Goal: Information Seeking & Learning: Learn about a topic

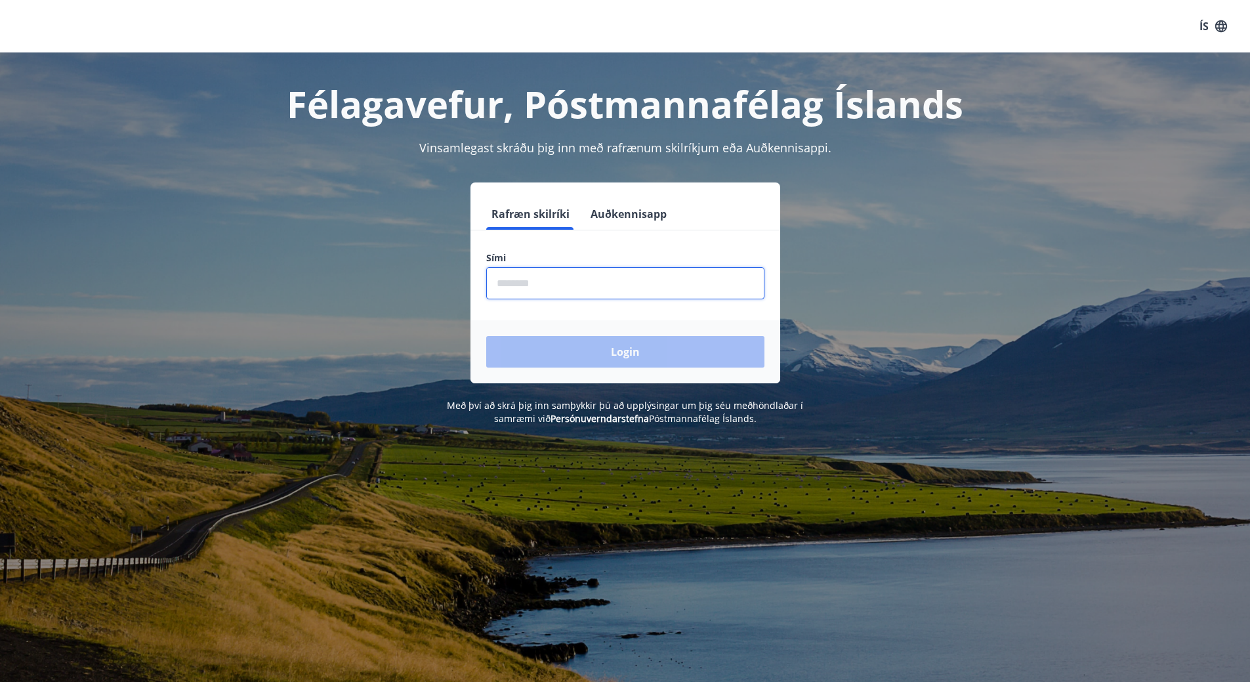
click at [546, 294] on input "phone" at bounding box center [625, 283] width 278 height 32
click at [613, 204] on button "Auðkennisapp" at bounding box center [628, 213] width 87 height 31
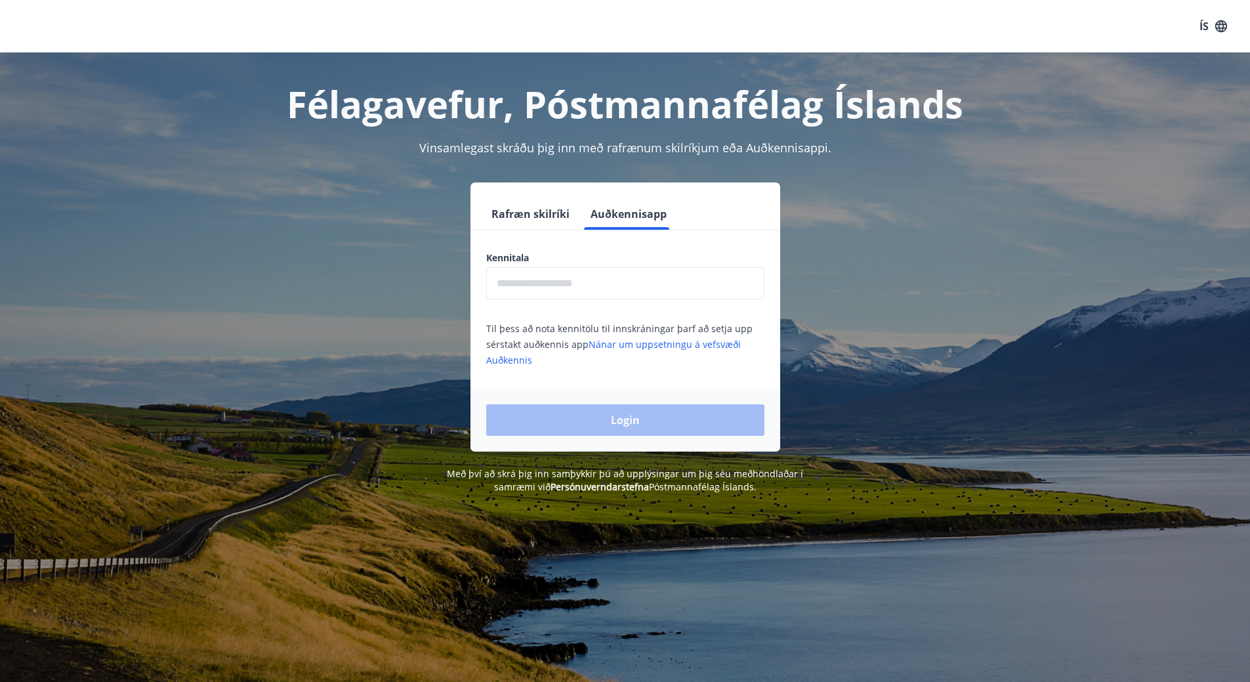
click at [586, 284] on input "text" at bounding box center [625, 283] width 278 height 32
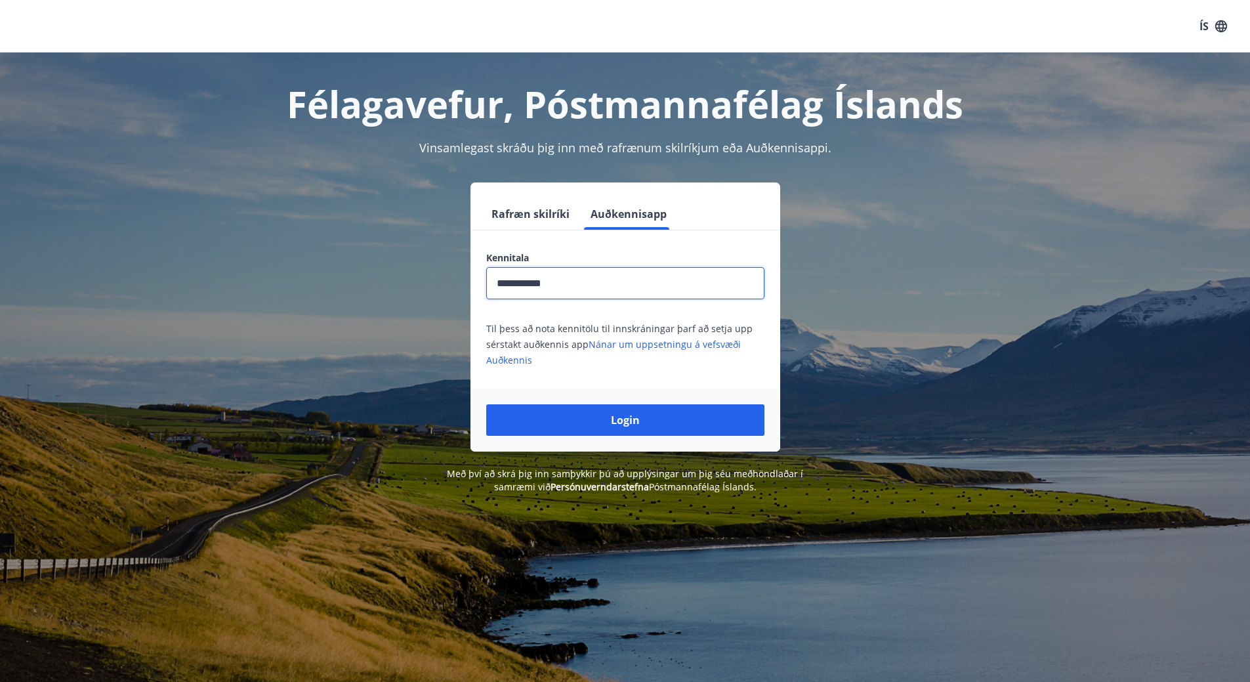
type input "**********"
click at [486, 404] on button "Login" at bounding box center [625, 419] width 278 height 31
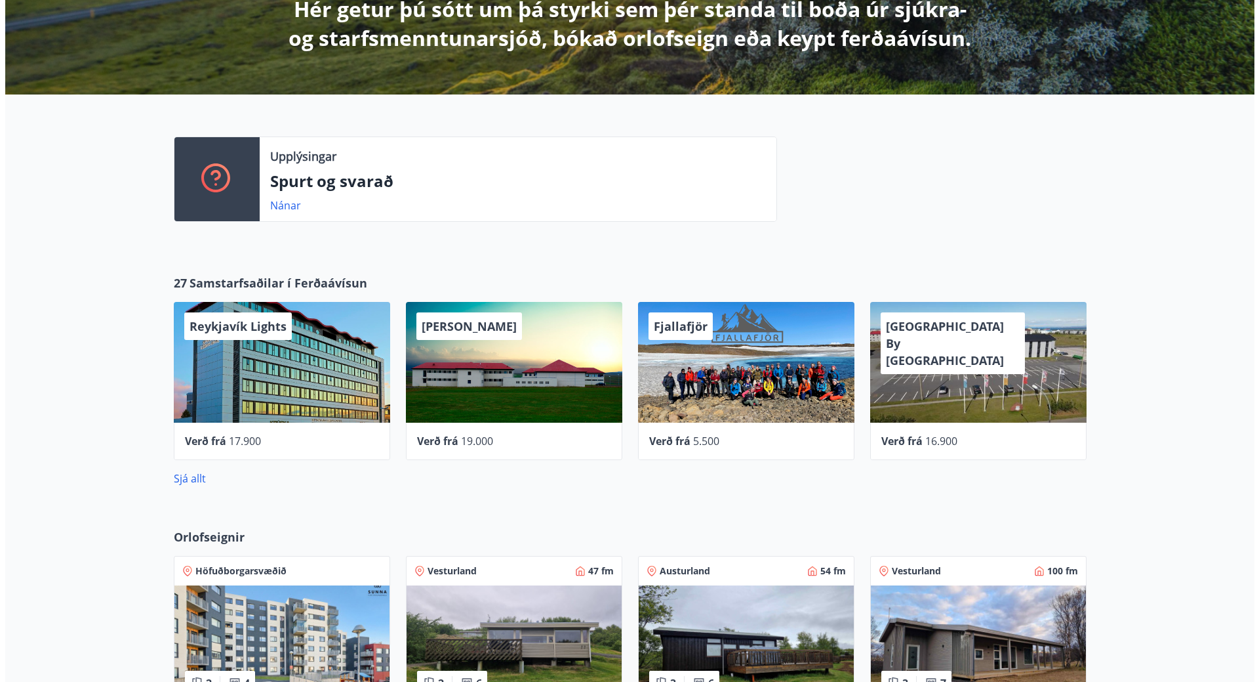
scroll to position [262, 0]
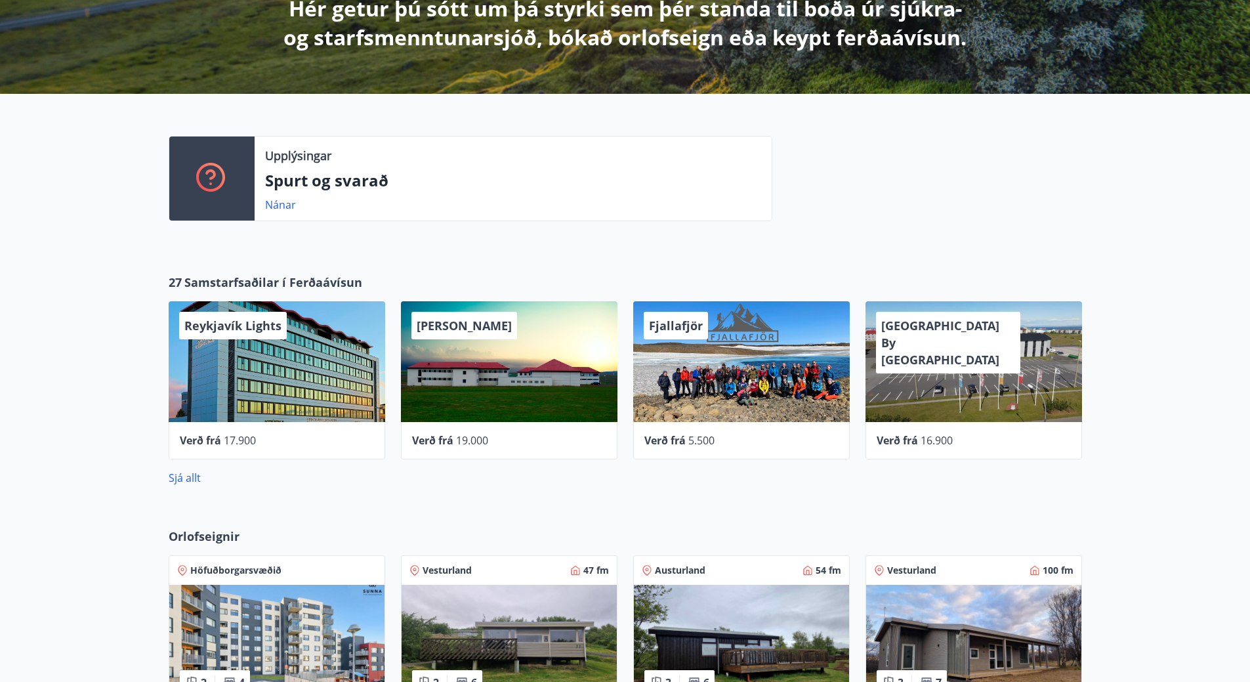
click at [219, 422] on div "Verð frá 17.900" at bounding box center [277, 440] width 216 height 37
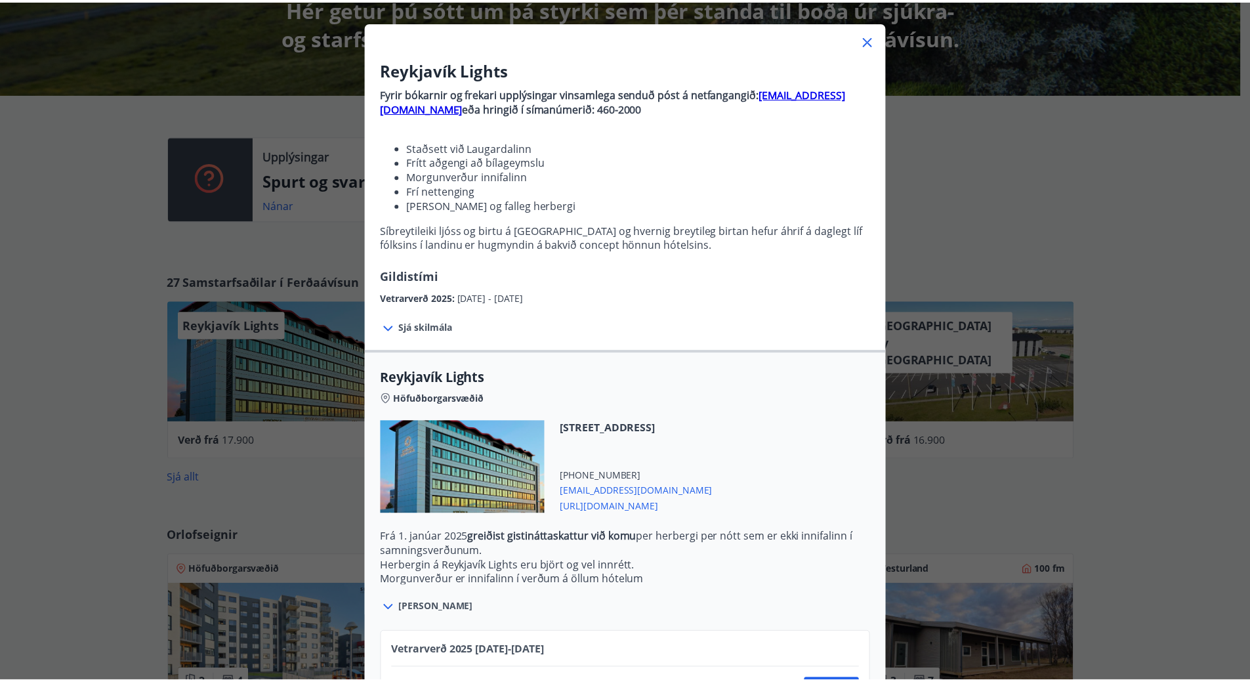
scroll to position [0, 0]
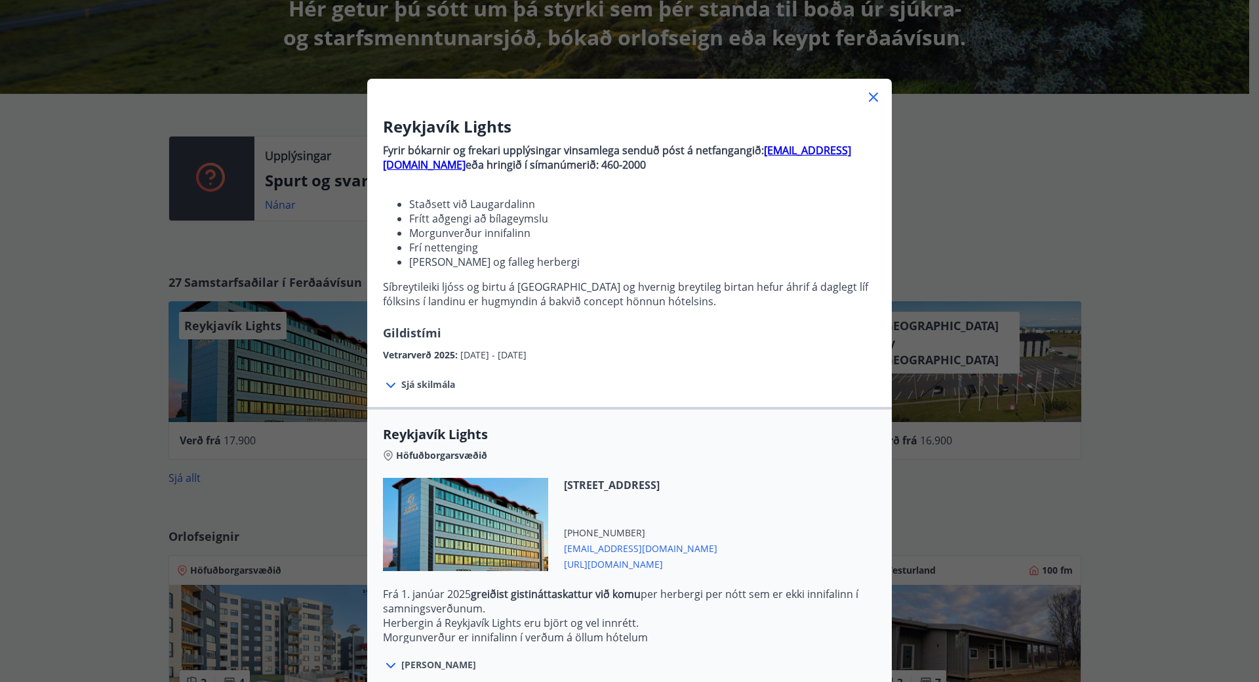
click at [868, 89] on div at bounding box center [629, 92] width 525 height 26
click at [866, 97] on icon at bounding box center [874, 97] width 16 height 16
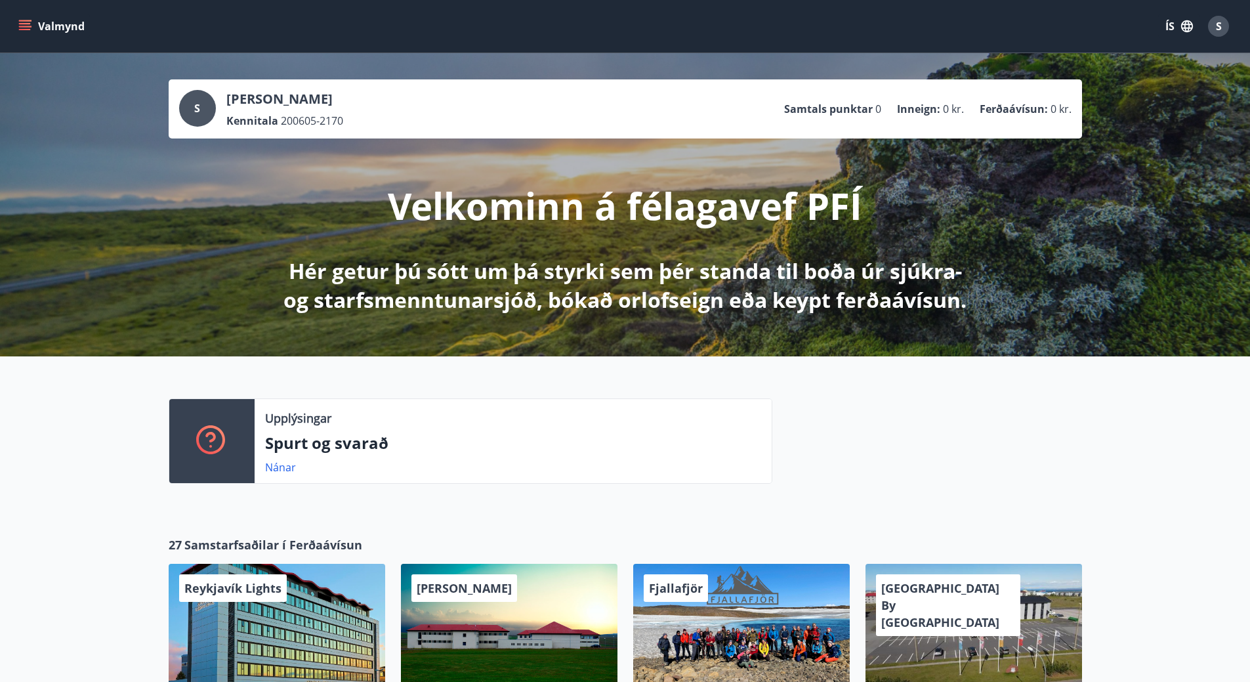
click at [64, 30] on button "Valmynd" at bounding box center [53, 26] width 74 height 24
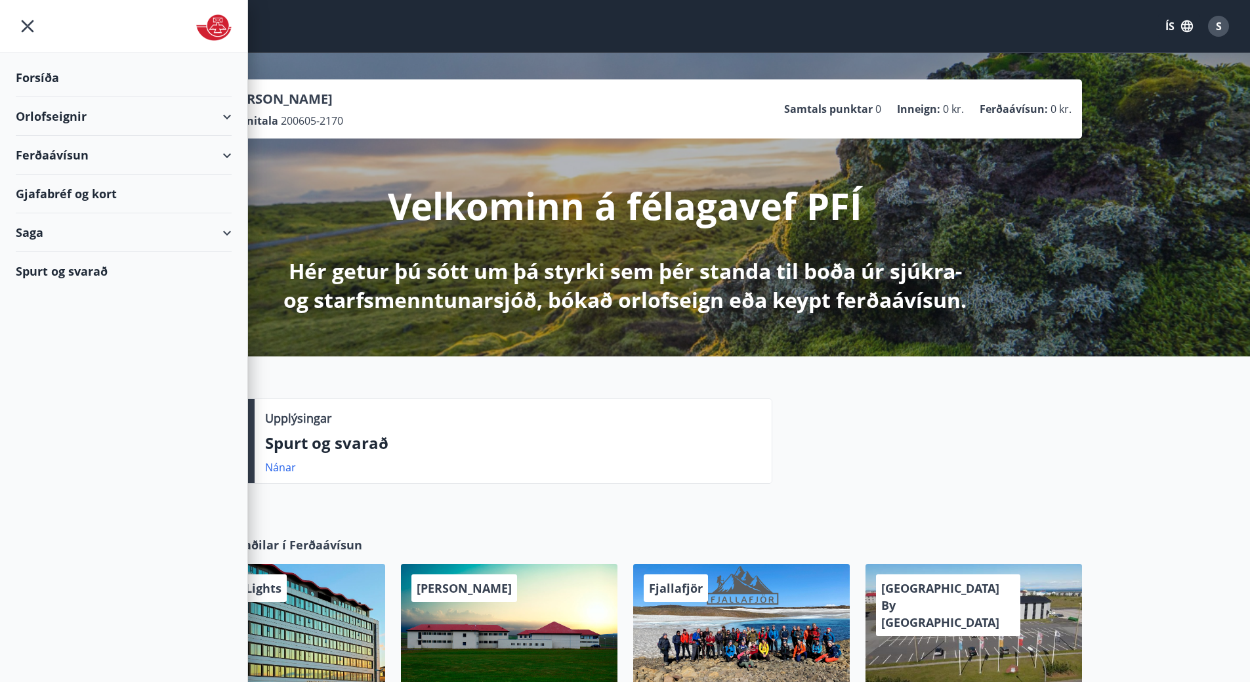
click at [228, 155] on div "Ferðaávísun" at bounding box center [124, 155] width 216 height 39
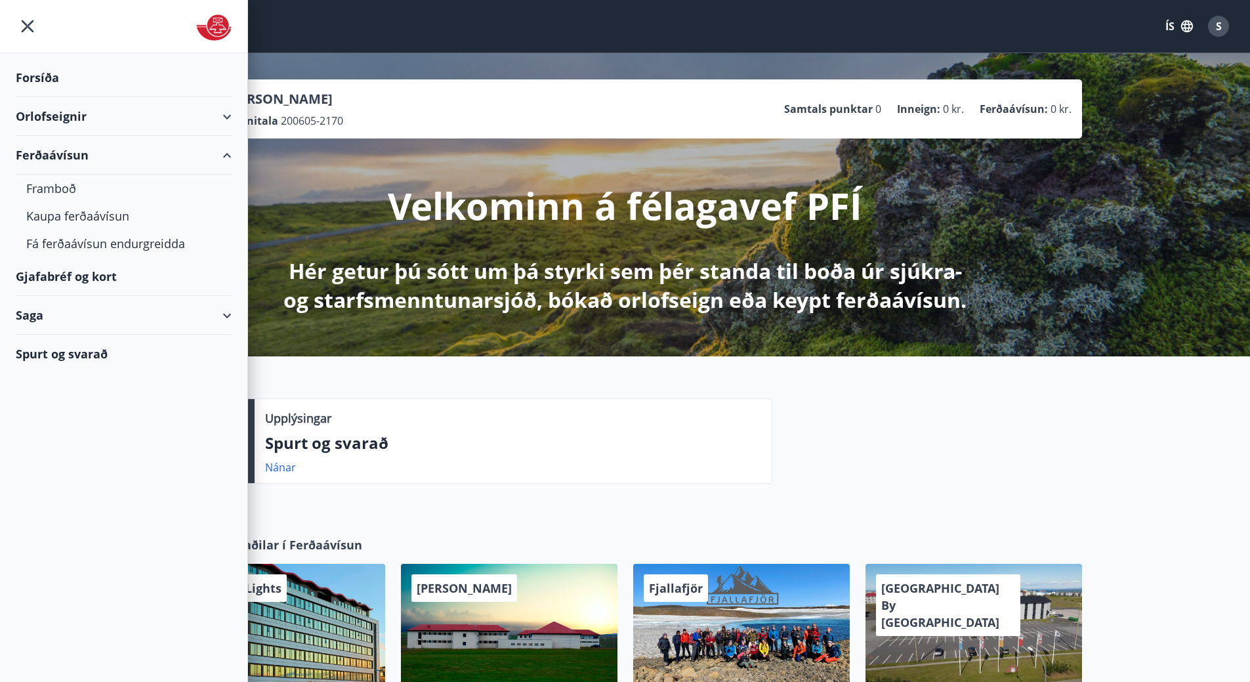
click at [228, 155] on div "Ferðaávísun" at bounding box center [124, 155] width 216 height 39
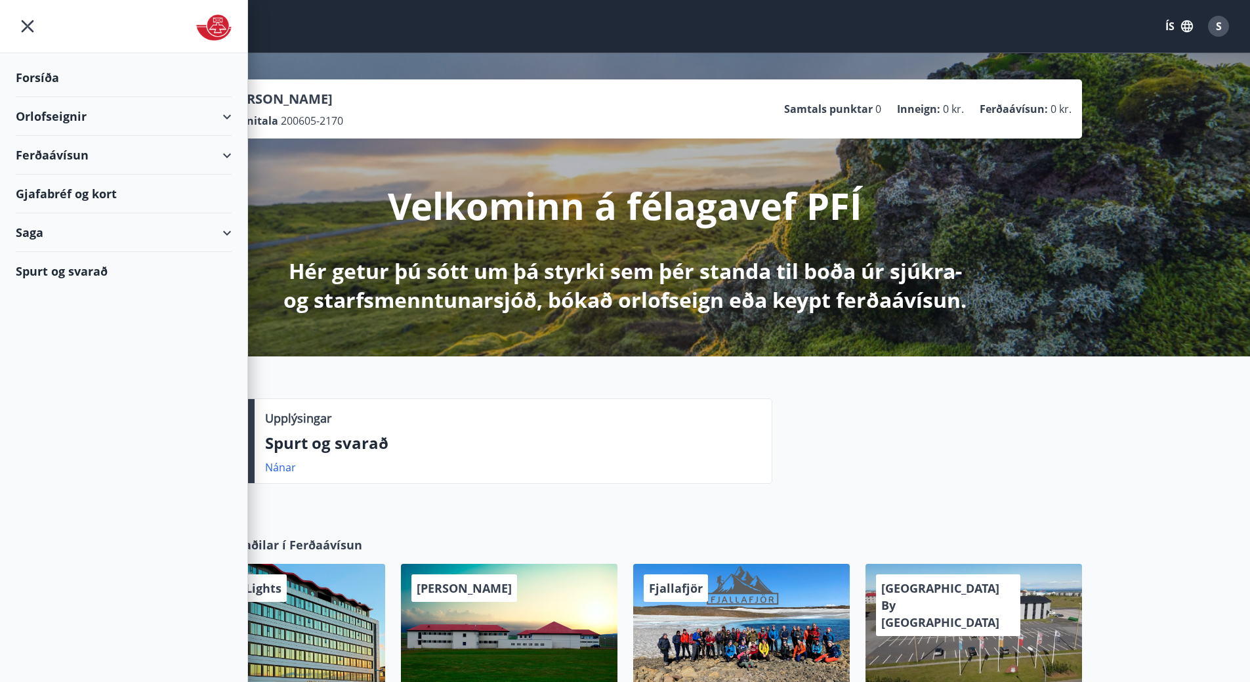
click at [234, 118] on icon at bounding box center [227, 117] width 16 height 16
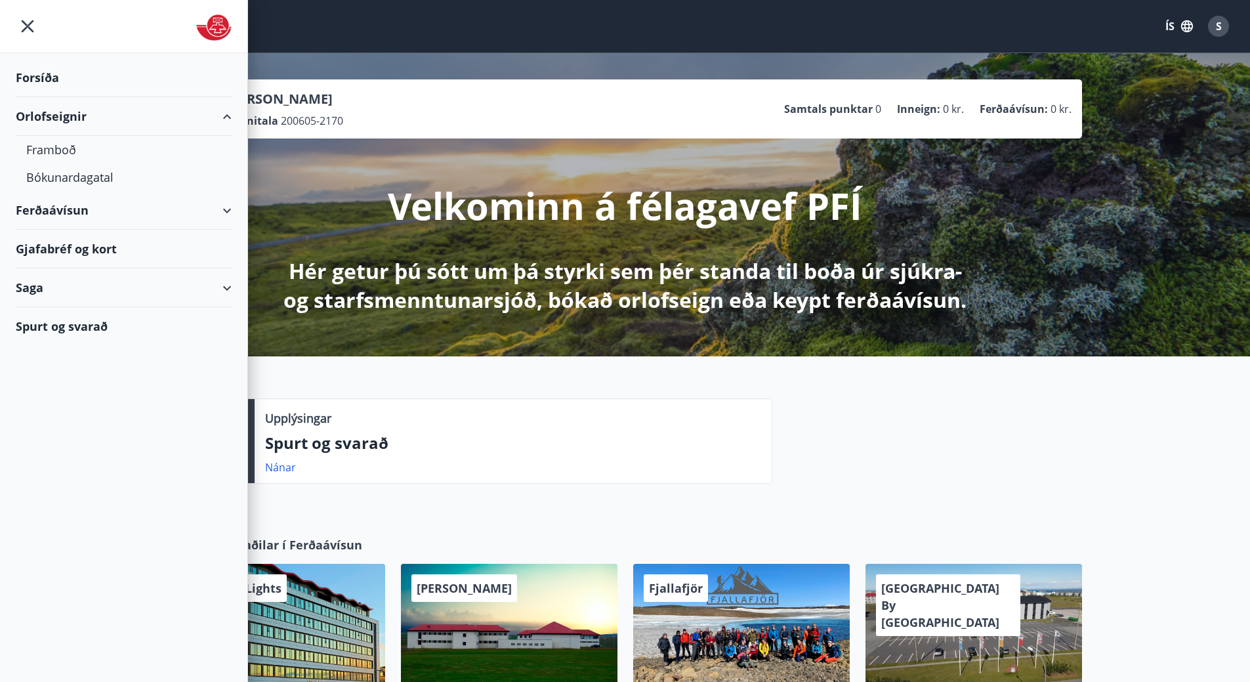
click at [234, 118] on icon at bounding box center [227, 117] width 16 height 16
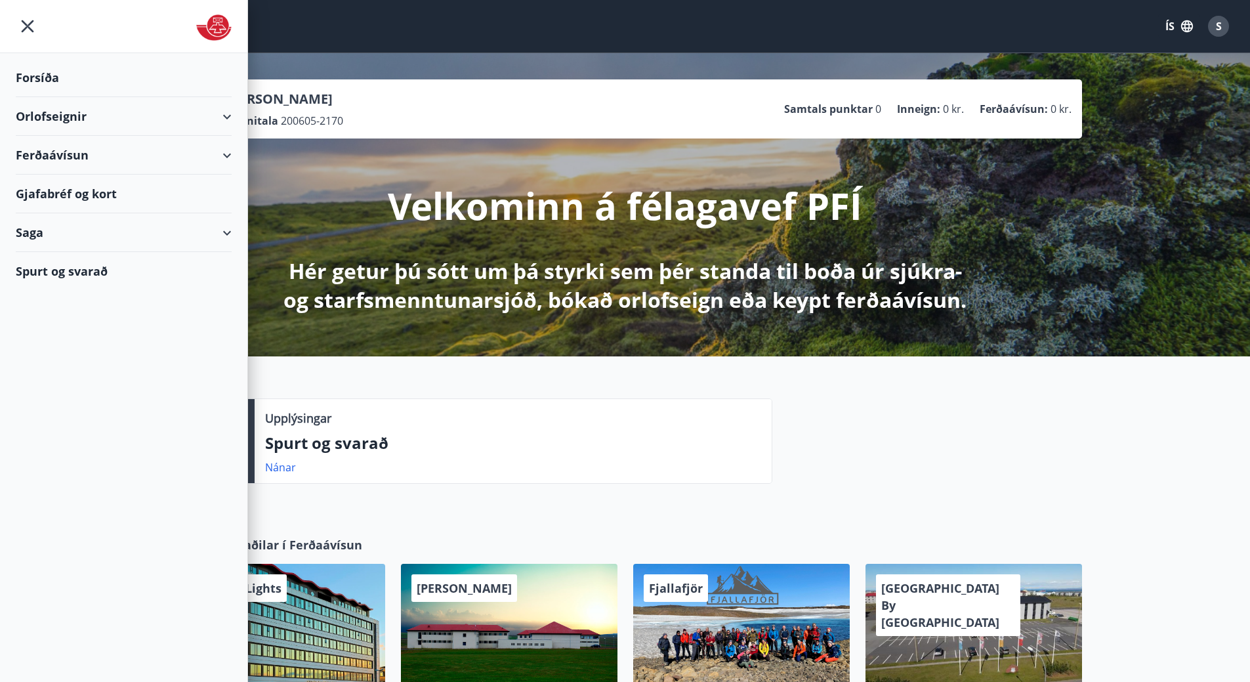
click at [218, 161] on div "Ferðaávísun" at bounding box center [124, 155] width 216 height 39
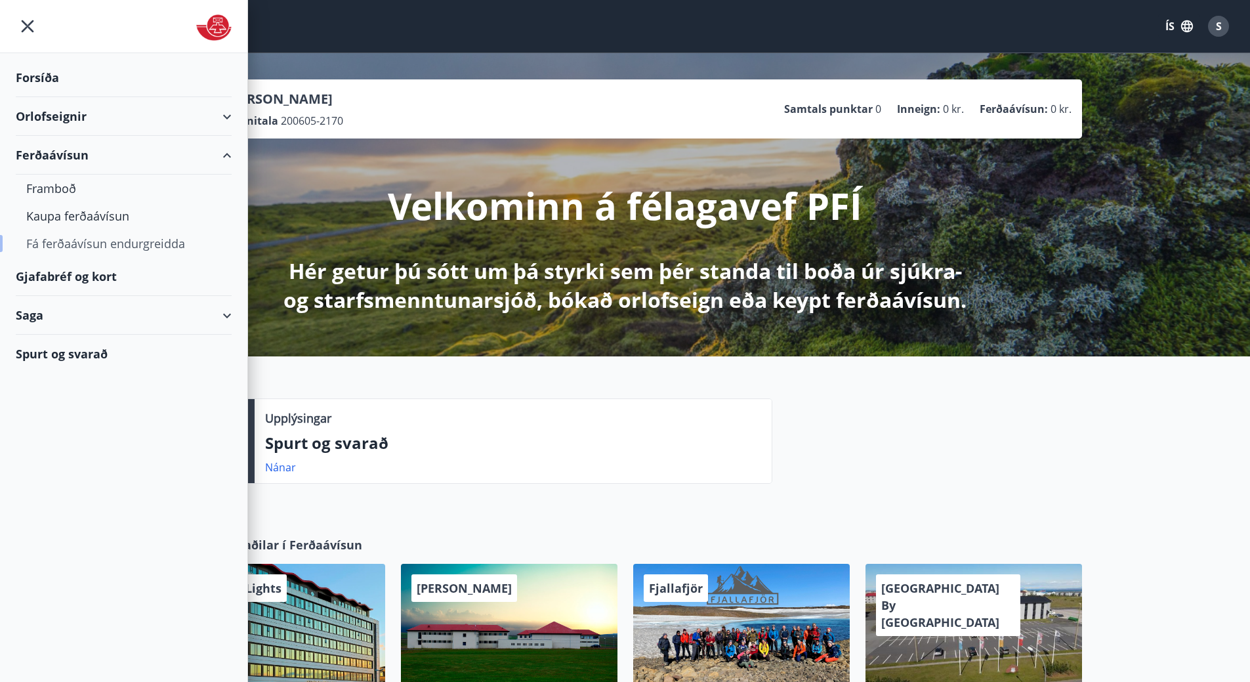
click at [59, 245] on div "Fá ferðaávísun endurgreidda" at bounding box center [123, 244] width 195 height 28
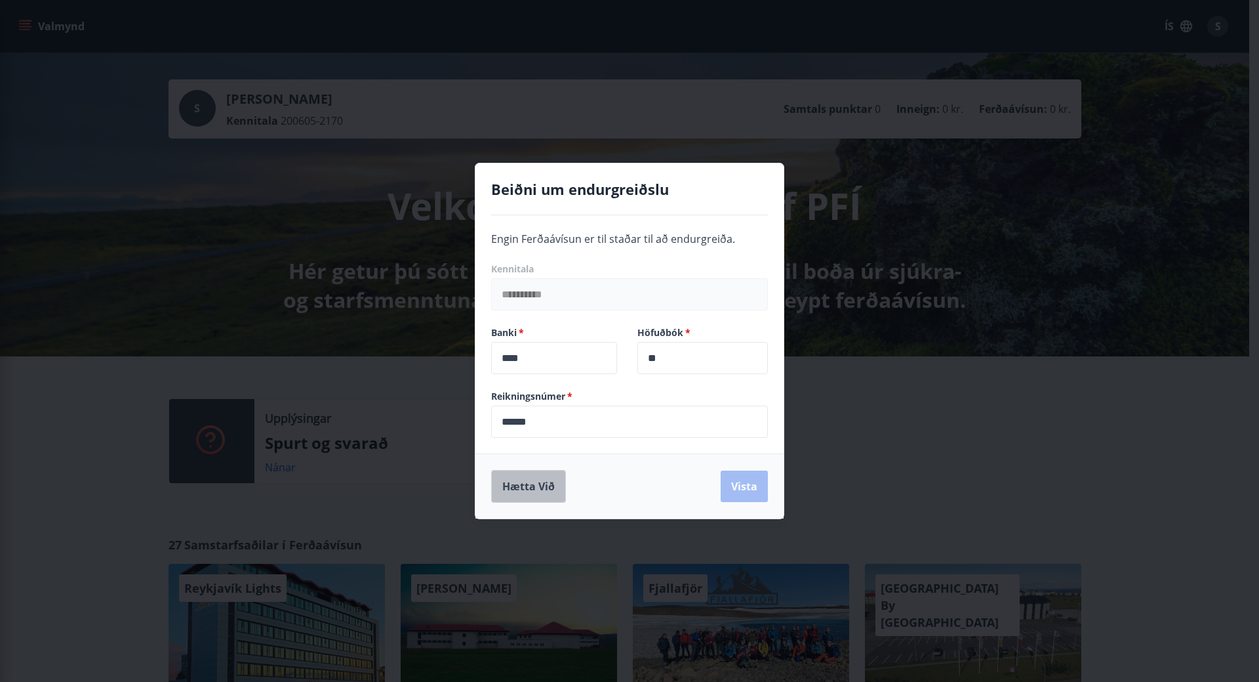
click at [537, 495] on button "Hætta við" at bounding box center [528, 486] width 75 height 33
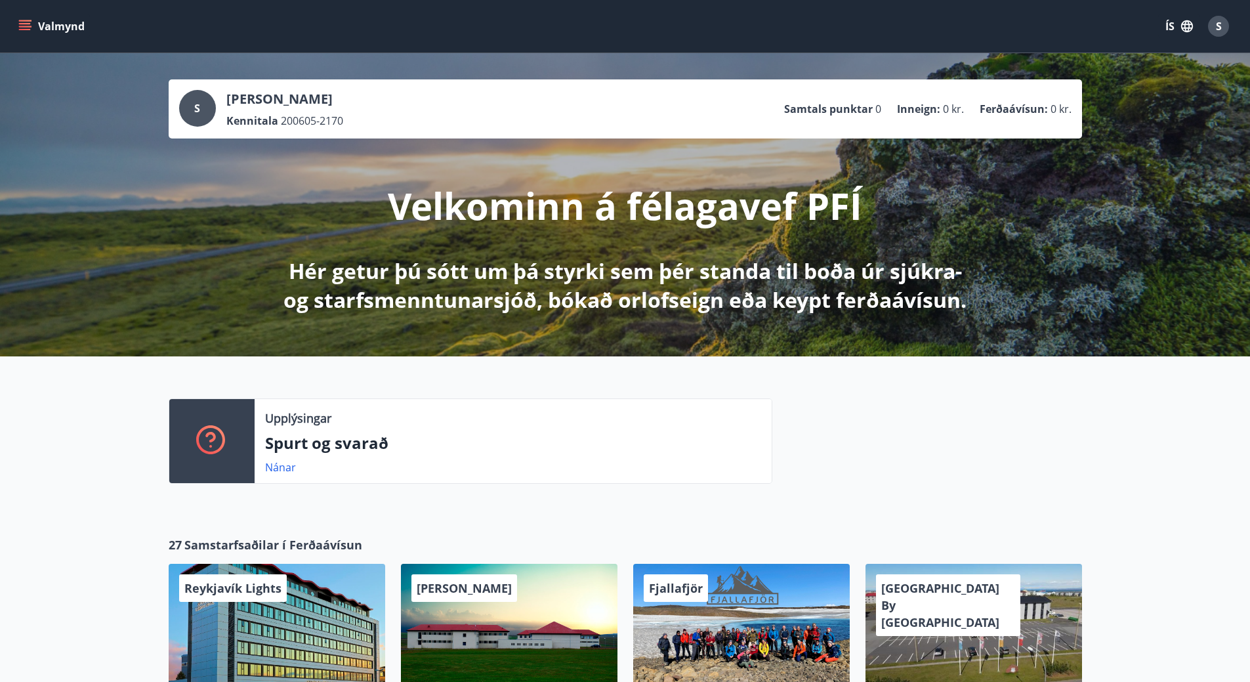
click at [34, 30] on button "Valmynd" at bounding box center [53, 26] width 74 height 24
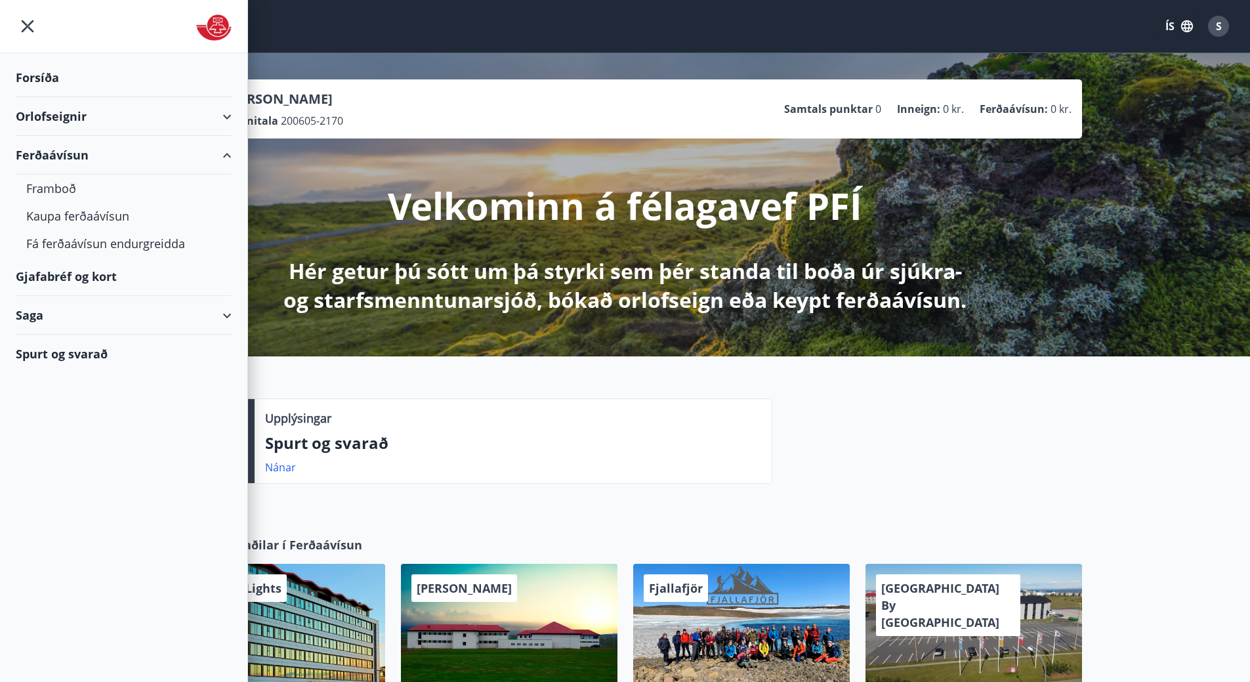
click at [227, 313] on div "Saga" at bounding box center [124, 315] width 216 height 39
click at [46, 487] on div "Styrkjasaga" at bounding box center [123, 486] width 195 height 28
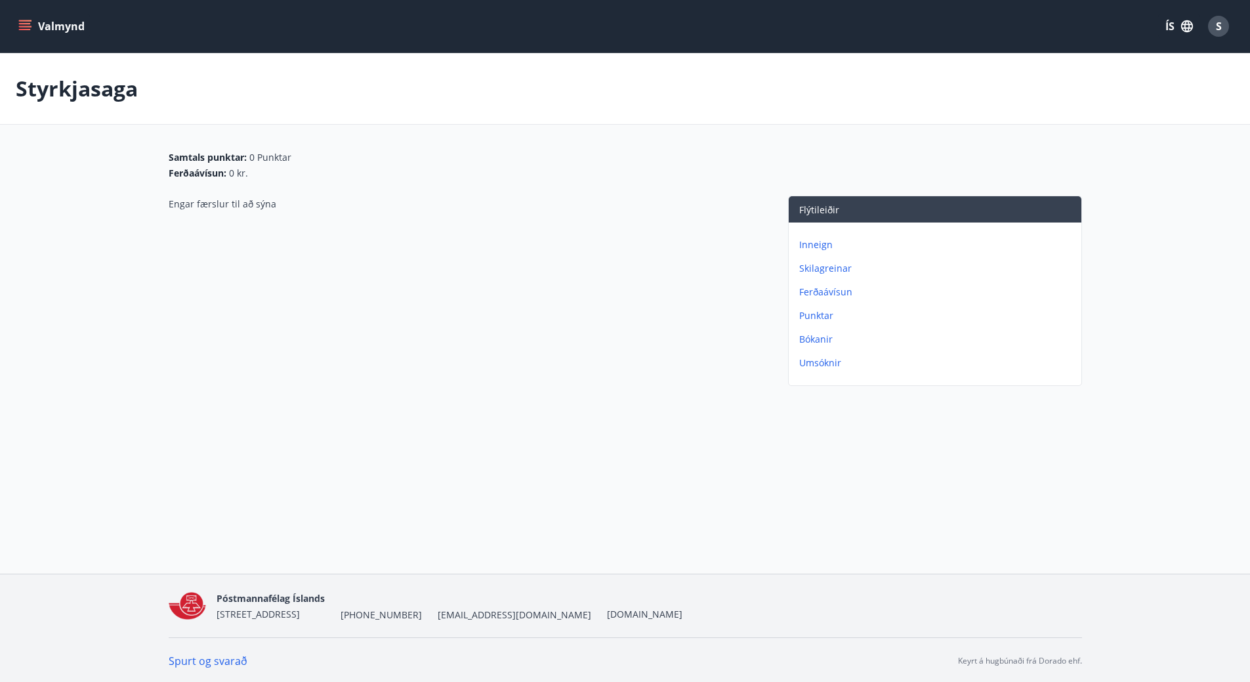
click at [33, 27] on button "Valmynd" at bounding box center [53, 26] width 74 height 24
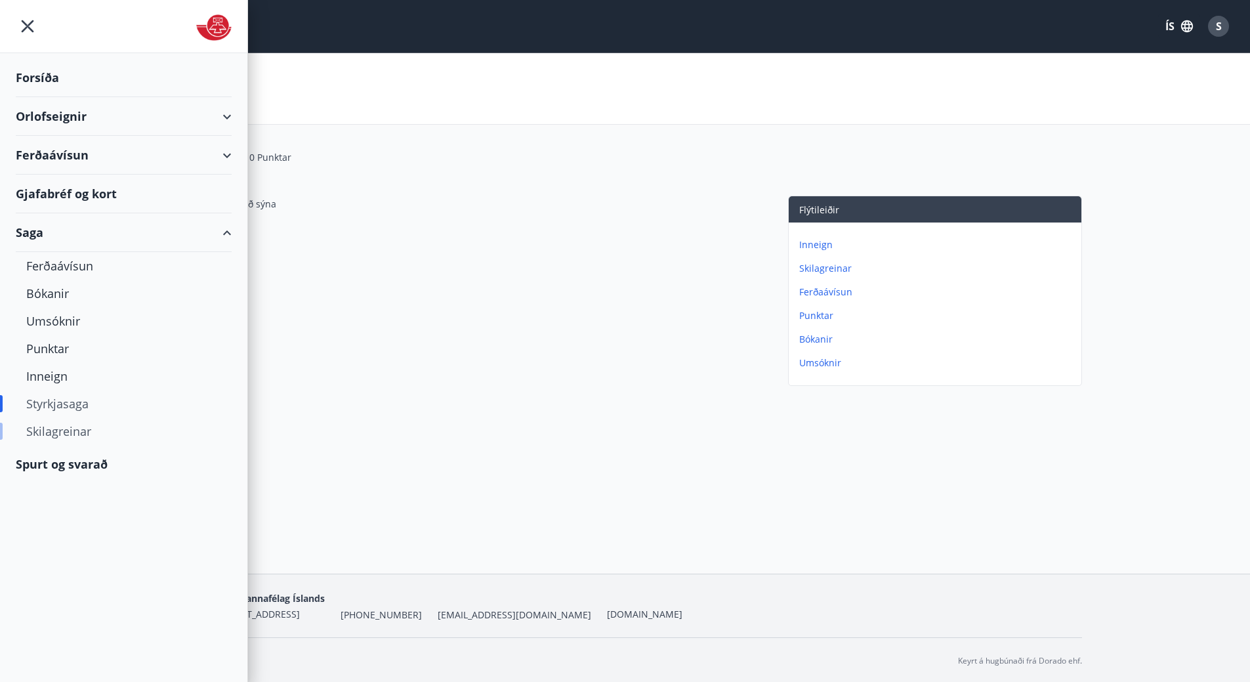
click at [55, 439] on div "Skilagreinar" at bounding box center [123, 431] width 195 height 28
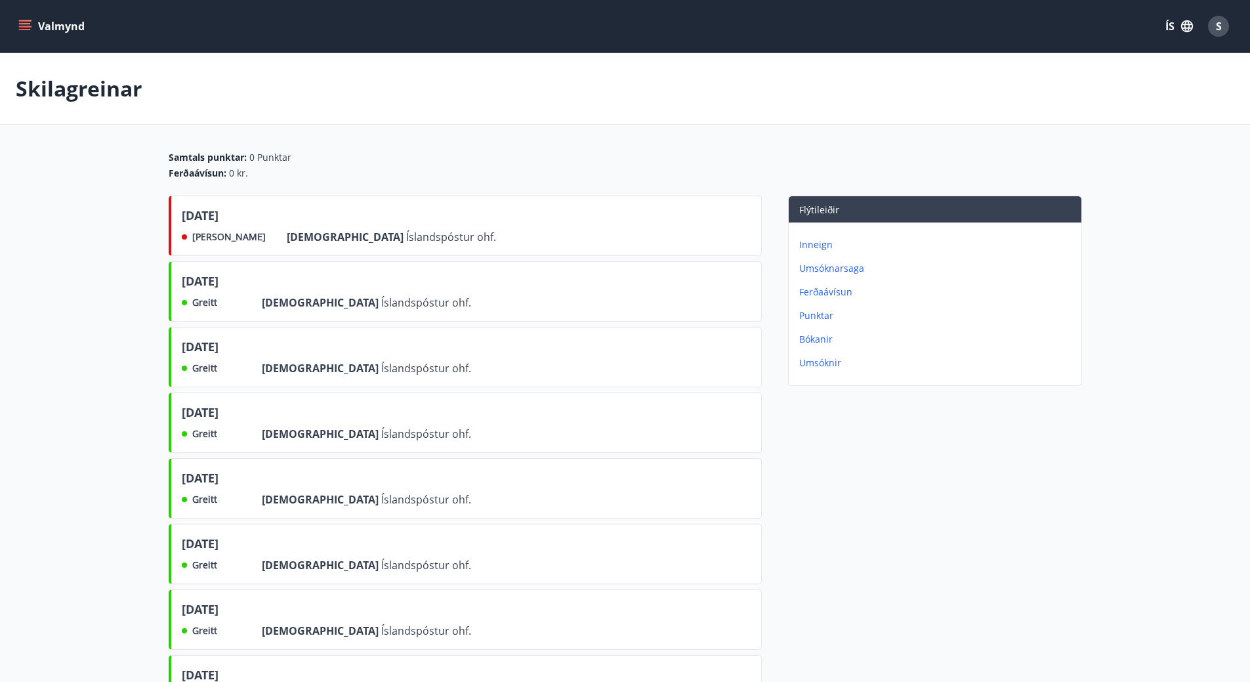
click at [41, 26] on button "Valmynd" at bounding box center [53, 26] width 74 height 24
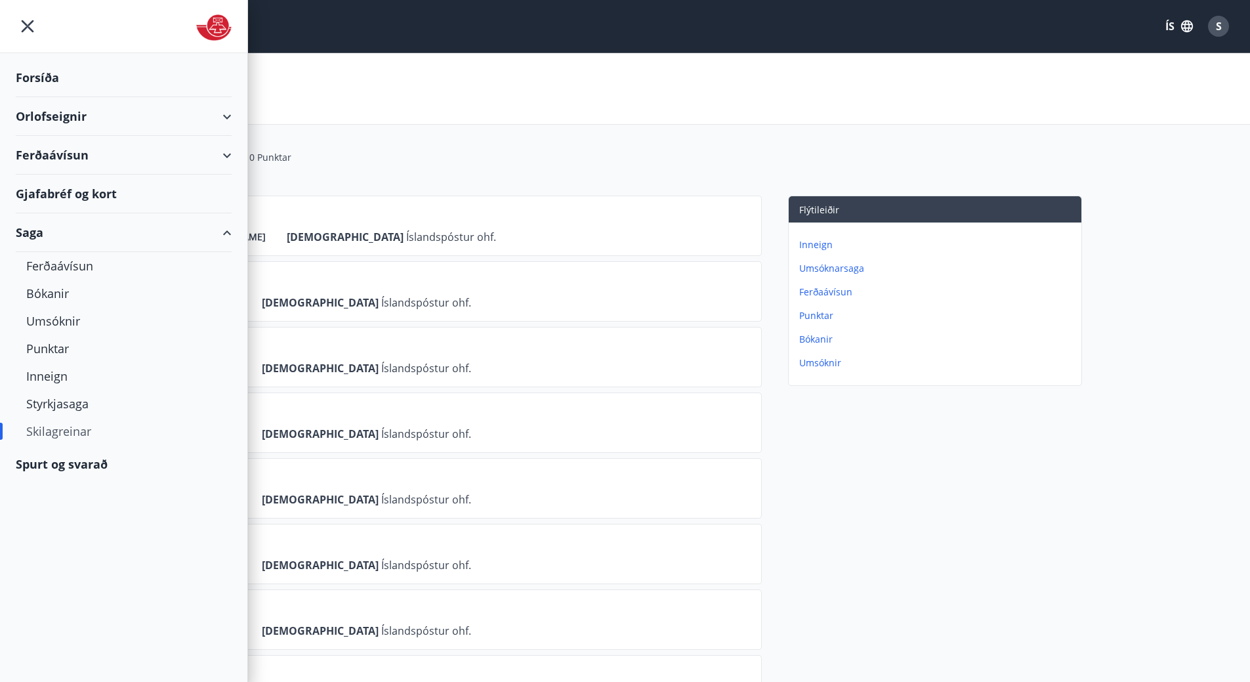
click at [75, 488] on div "Forsíða Orlofseignir Ferðaávísun Gjafabréf og kort Saga Ferðaávísun Bókanir Ums…" at bounding box center [124, 341] width 248 height 682
click at [77, 478] on div "Spurt og svarað" at bounding box center [124, 464] width 216 height 38
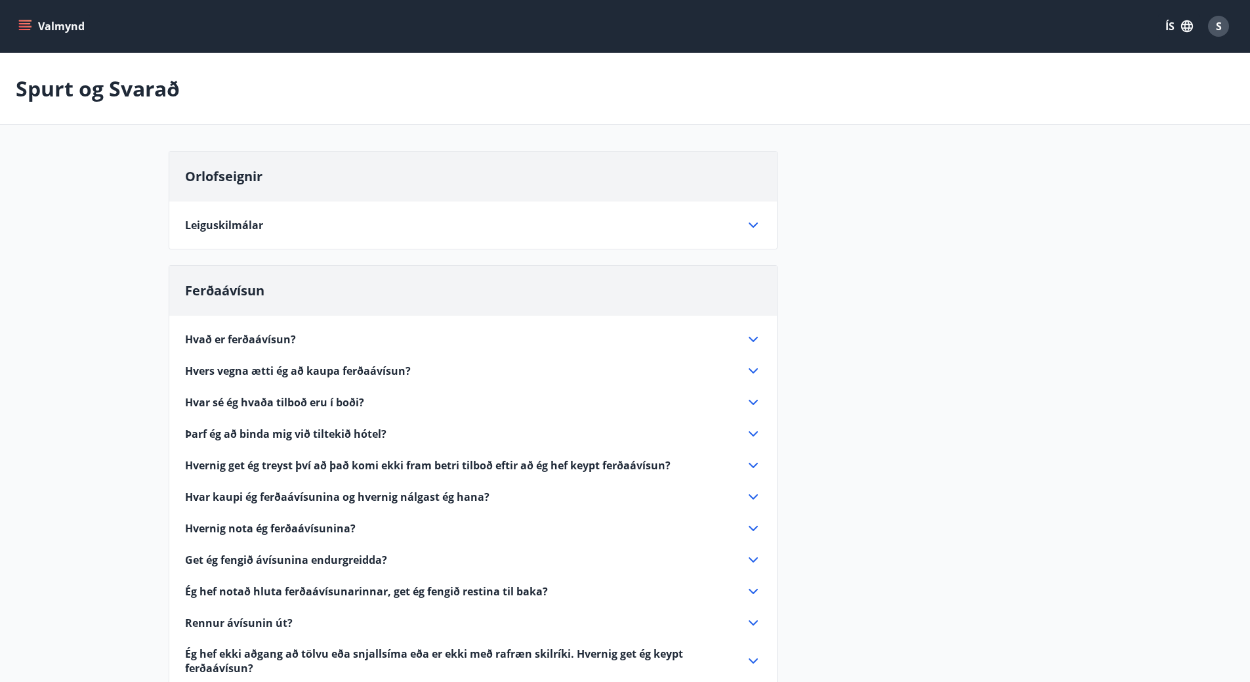
click at [228, 342] on span "Hvað er ferðaávísun?" at bounding box center [240, 339] width 111 height 14
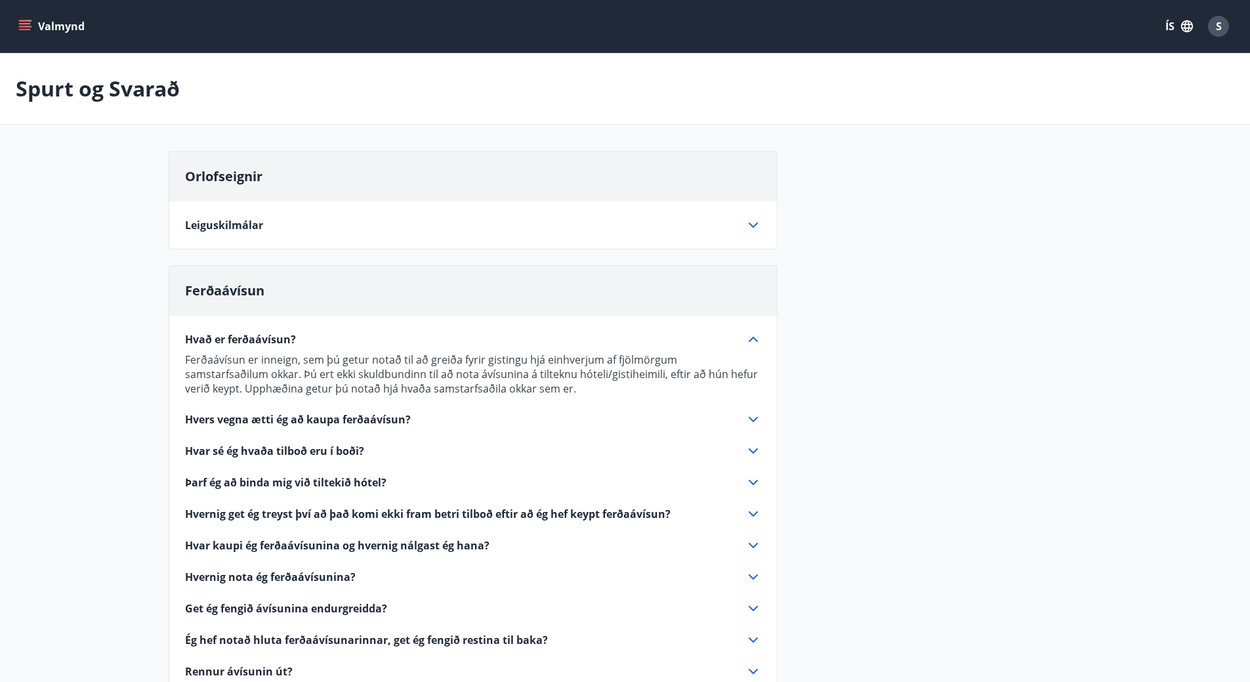
click at [747, 347] on div "Ferðaávísun er inneign, sem þú getur notað til að greiða fyrir gistingu hjá ein…" at bounding box center [473, 371] width 576 height 49
click at [765, 327] on div "Hvað er ferðaávísun? Ferðaávísun er inneign, sem þú getur notað til að greiða f…" at bounding box center [472, 520] width 607 height 408
click at [747, 338] on icon at bounding box center [753, 339] width 16 height 16
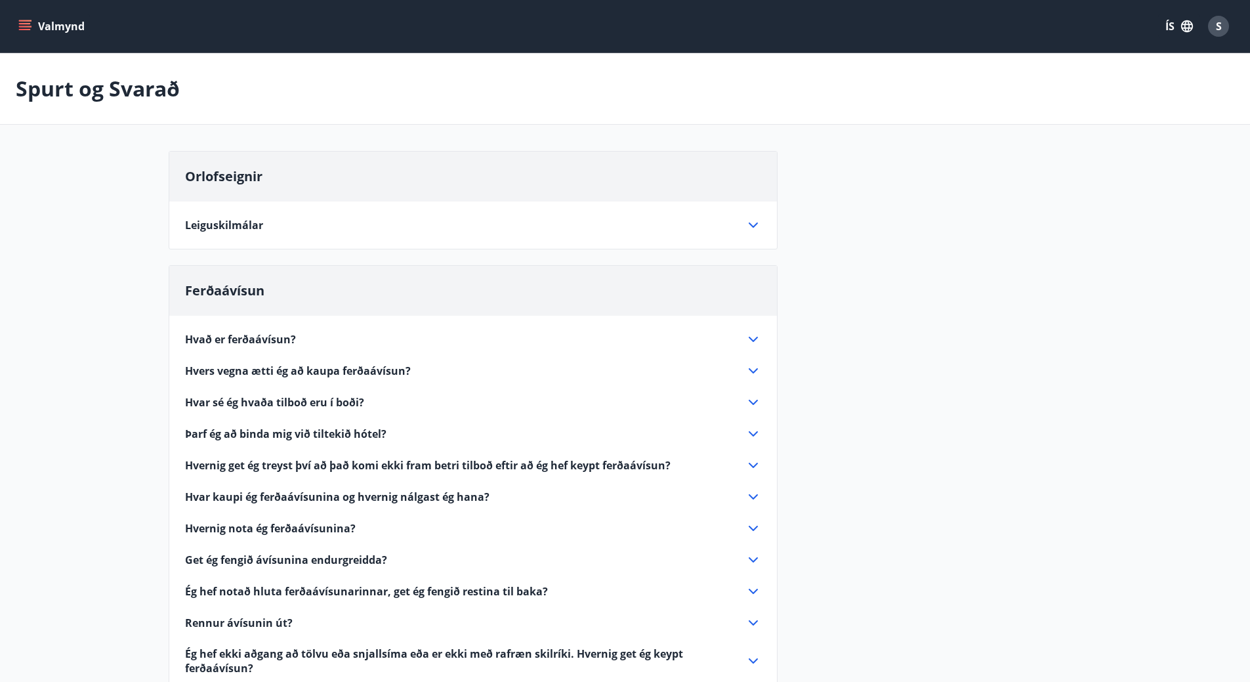
click at [762, 374] on div "Hvað er ferðaávísun? Ferðaávísun er inneign, sem þú getur notað til að greiða f…" at bounding box center [472, 495] width 607 height 359
click at [746, 366] on icon at bounding box center [753, 371] width 16 height 16
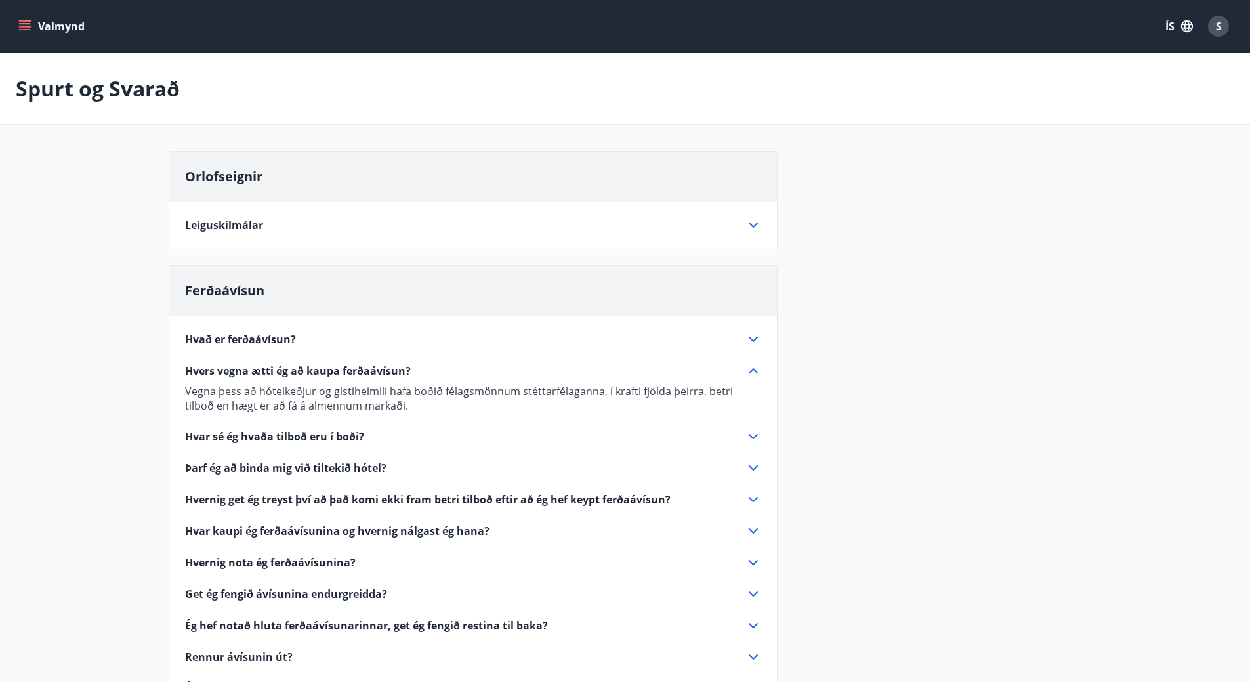
click at [746, 366] on icon at bounding box center [753, 371] width 16 height 16
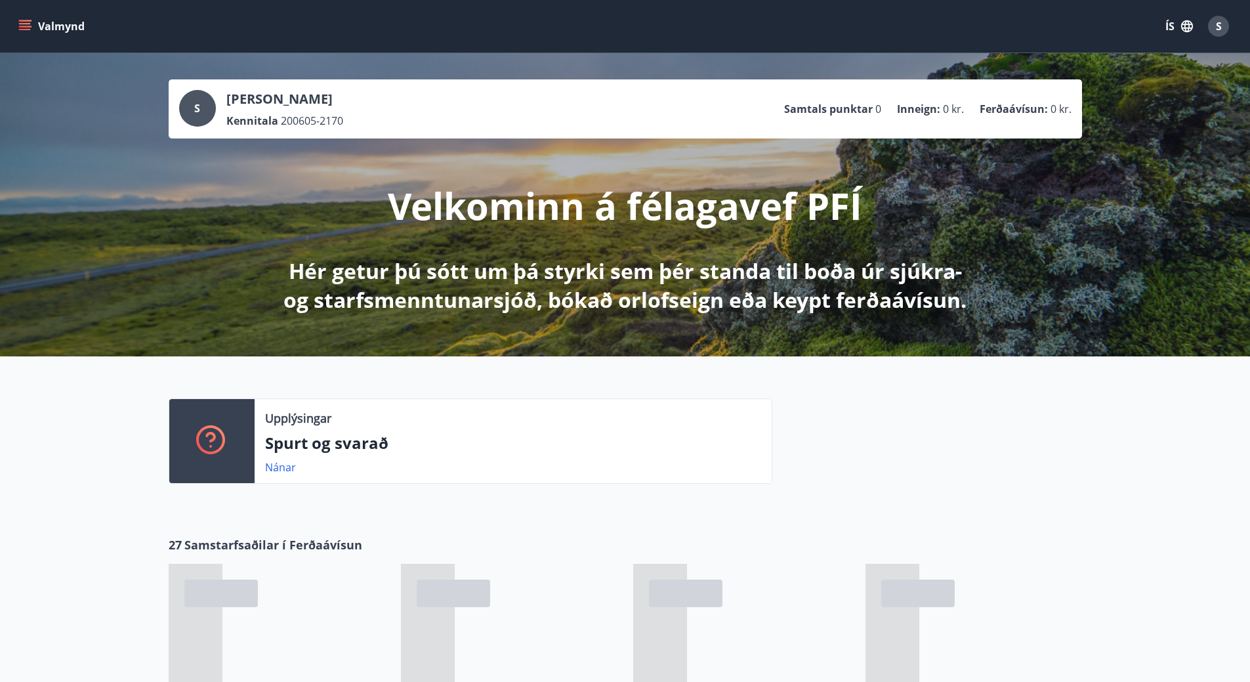
click at [1212, 22] on div "S" at bounding box center [1218, 26] width 21 height 21
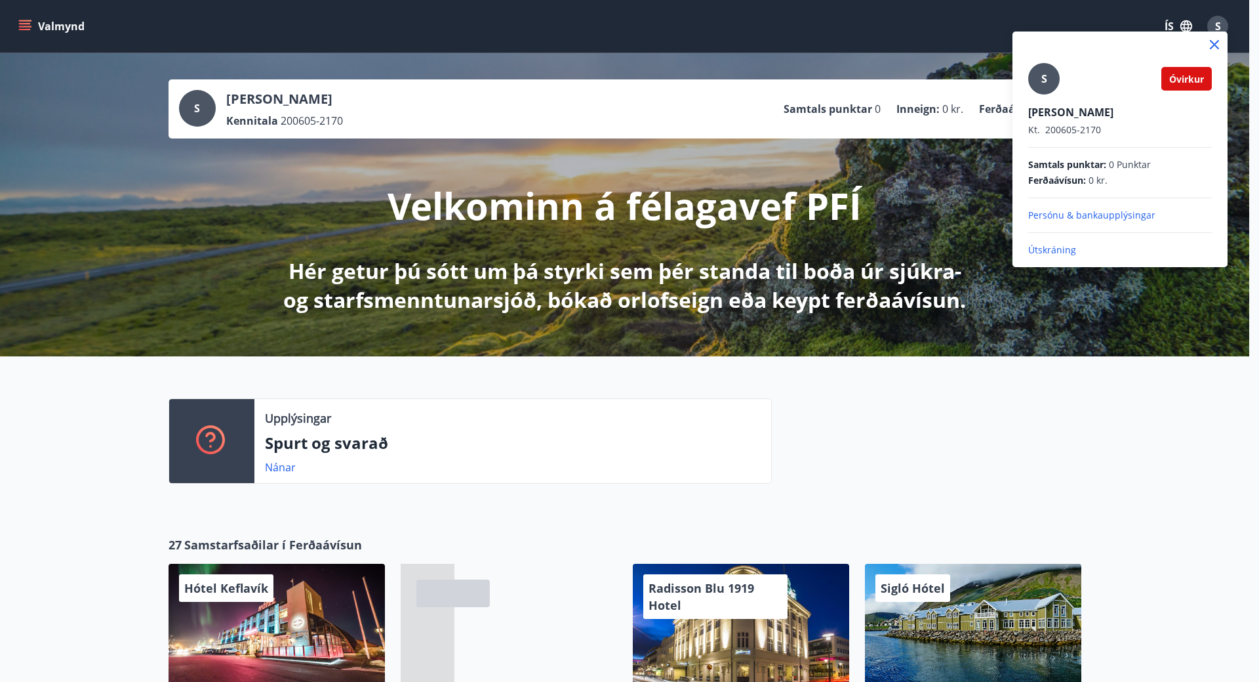
click at [1034, 258] on div "S Óvirkur [PERSON_NAME] Kt. 200605-2170 Samtals punktar : 0 Punktar Ferðaávísun…" at bounding box center [1120, 148] width 215 height 235
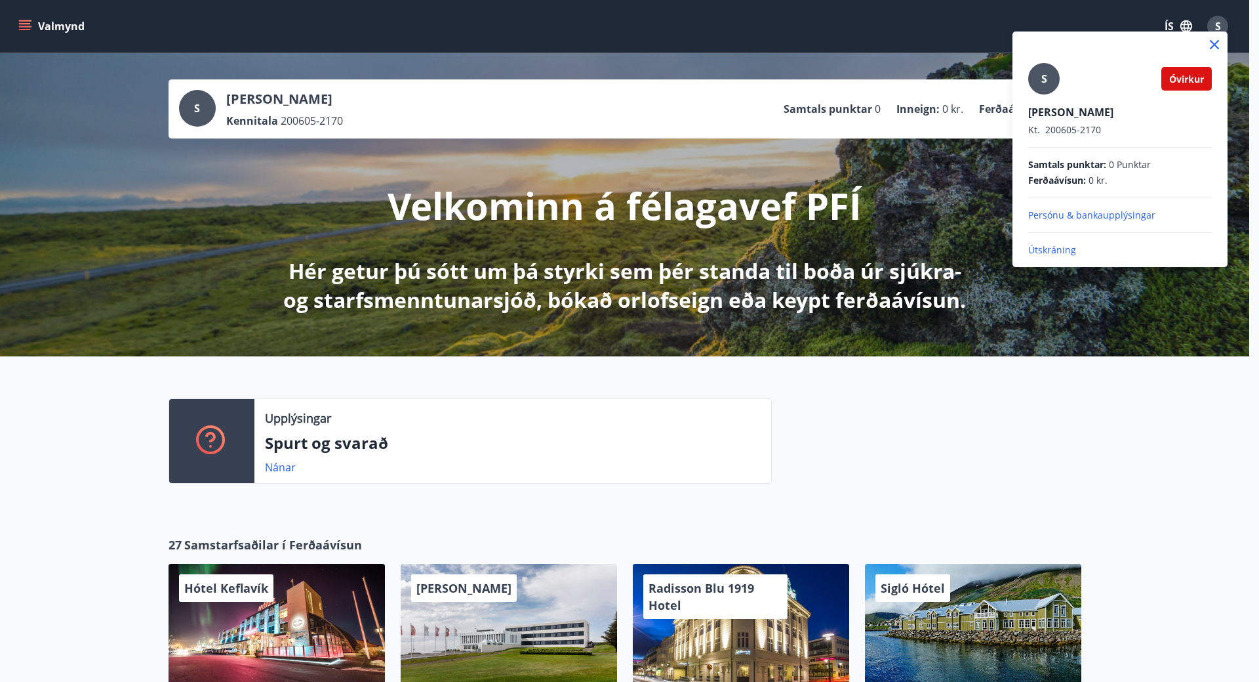
click at [1038, 253] on p "Útskráning" at bounding box center [1121, 249] width 184 height 13
